Goal: Task Accomplishment & Management: Use online tool/utility

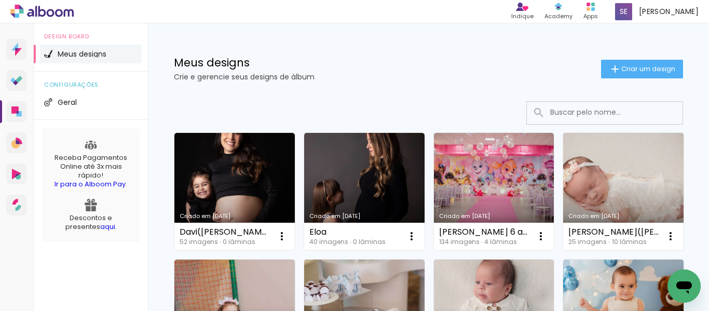
scroll to position [52, 0]
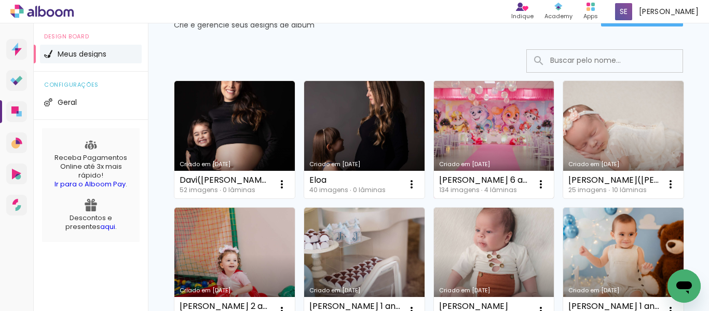
click at [469, 126] on link "Criado em [DATE]" at bounding box center [494, 139] width 120 height 117
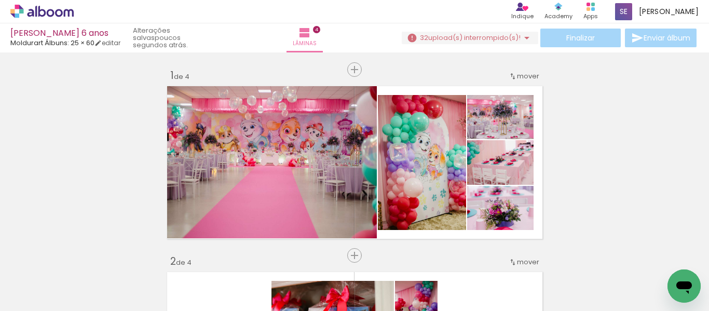
scroll to position [0, 7523]
click at [514, 39] on span "upload(s) interrompido(s)!" at bounding box center [474, 38] width 92 height 10
